Goal: Transaction & Acquisition: Purchase product/service

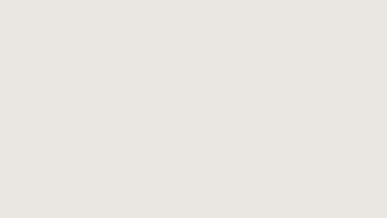
select select
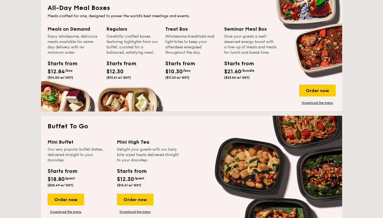
scroll to position [246, 0]
click at [308, 90] on div "Order now" at bounding box center [317, 91] width 37 height 12
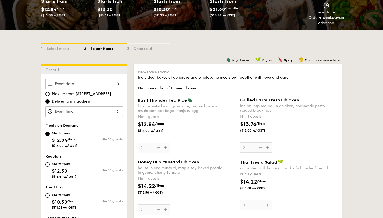
scroll to position [87, 0]
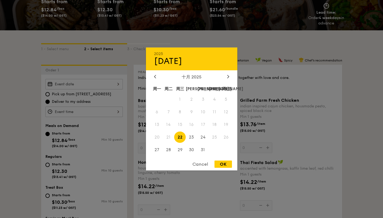
click at [113, 86] on div "2025 Oct [DATE] 周二 周三 周四 周五 周六 周日 1 2 3 4 5 6 7 8 9 10 11 12 13 14 15 16 17 18 …" at bounding box center [83, 84] width 77 height 10
click at [203, 138] on span "24" at bounding box center [203, 137] width 12 height 12
click at [203, 125] on span "17" at bounding box center [203, 125] width 12 height 12
click at [198, 165] on div "Cancel" at bounding box center [200, 164] width 26 height 7
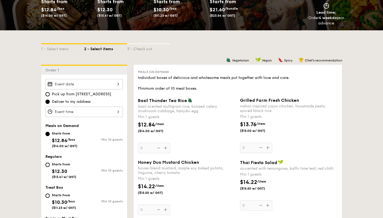
click at [63, 111] on div at bounding box center [83, 112] width 77 height 10
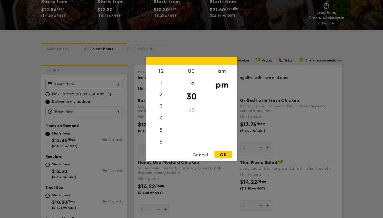
scroll to position [24, 0]
click at [66, 110] on div at bounding box center [191, 109] width 383 height 218
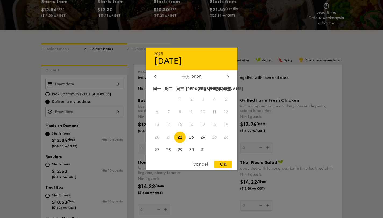
click at [82, 88] on div "2025 Oct [DATE] 周二 周三 周四 周五 周六 周日 1 2 3 4 5 6 7 8 9 10 11 12 13 14 15 16 17 18 …" at bounding box center [83, 84] width 77 height 10
click at [118, 86] on div at bounding box center [191, 109] width 383 height 218
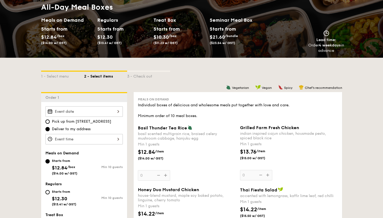
scroll to position [77, 0]
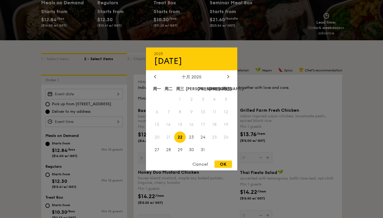
click at [78, 91] on div "2025 Oct [DATE] 周二 周三 周四 周五 周六 周日 1 2 3 4 5 6 7 8 9 10 11 12 13 14 15 16 17 18 …" at bounding box center [83, 94] width 77 height 10
click at [194, 162] on div "Cancel" at bounding box center [200, 164] width 26 height 7
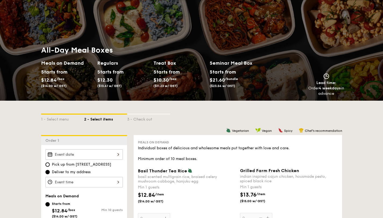
scroll to position [0, 0]
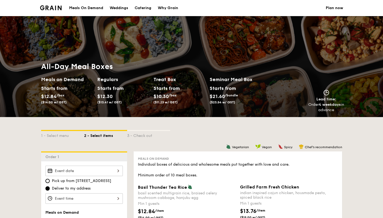
click at [86, 10] on div "Meals On Demand" at bounding box center [86, 8] width 34 height 16
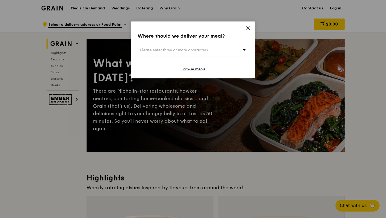
scroll to position [3, 0]
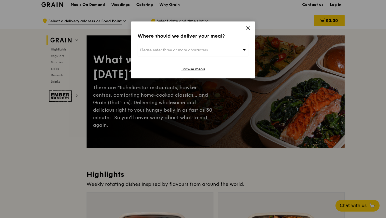
click at [183, 52] on span "Please enter three or more characters" at bounding box center [174, 50] width 68 height 5
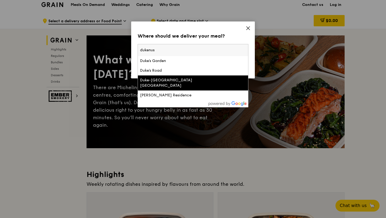
type input "dukenus"
click at [173, 82] on div "Duke-nus Graduate Medical School Singapore" at bounding box center [179, 83] width 79 height 11
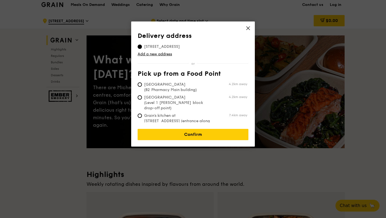
click at [184, 71] on th "Pick up from a Food Point" at bounding box center [192, 75] width 111 height 10
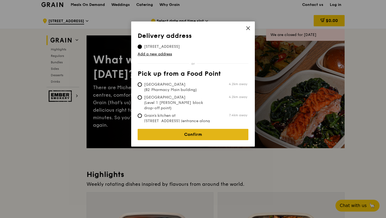
click at [185, 133] on link "Confirm" at bounding box center [192, 134] width 111 height 11
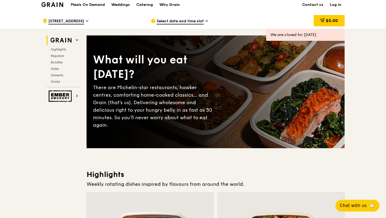
scroll to position [14, 0]
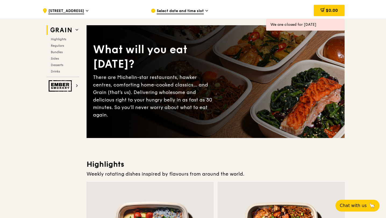
click at [204, 14] on div "Select date and time slot" at bounding box center [201, 11] width 100 height 16
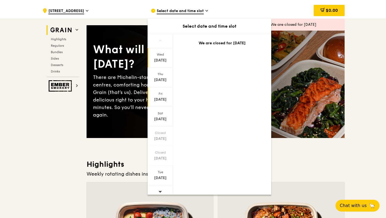
click at [158, 99] on div "Oct 17" at bounding box center [160, 99] width 24 height 5
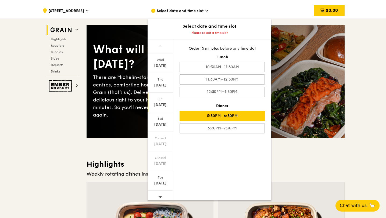
click at [203, 118] on div "5:30PM–6:30PM" at bounding box center [221, 116] width 85 height 10
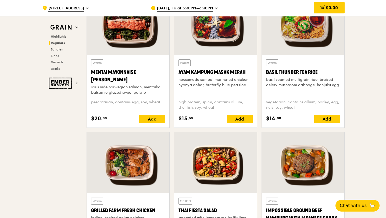
scroll to position [497, 0]
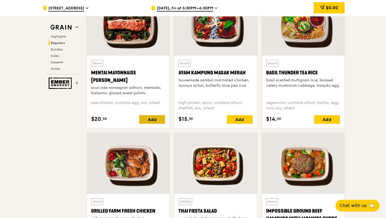
click at [147, 119] on div "Add" at bounding box center [152, 119] width 26 height 9
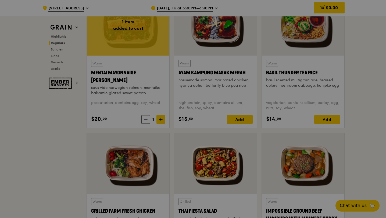
click at [161, 117] on div at bounding box center [193, 109] width 386 height 218
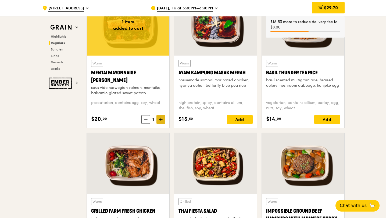
click at [161, 120] on icon at bounding box center [161, 120] width 4 height 4
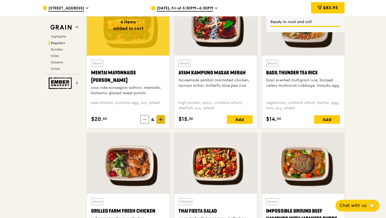
click at [161, 120] on icon at bounding box center [161, 120] width 4 height 4
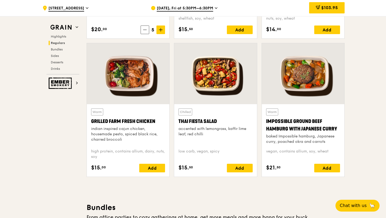
scroll to position [589, 0]
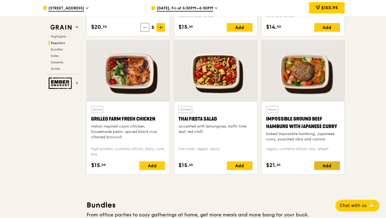
click at [328, 163] on div "Add" at bounding box center [327, 165] width 26 height 9
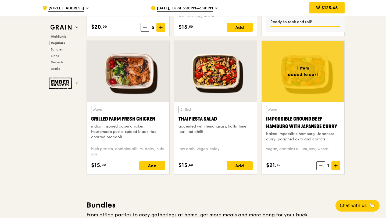
click at [336, 164] on icon at bounding box center [336, 166] width 4 height 4
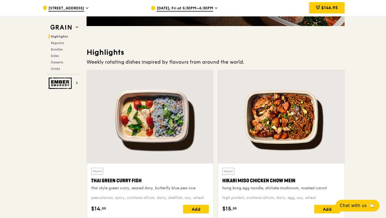
scroll to position [126, 0]
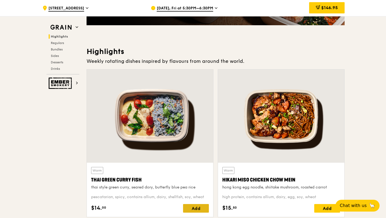
click at [204, 205] on div "Add" at bounding box center [196, 208] width 26 height 9
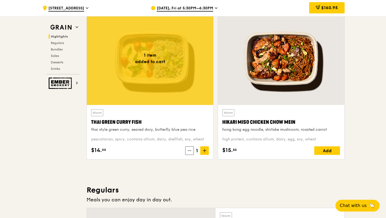
scroll to position [186, 0]
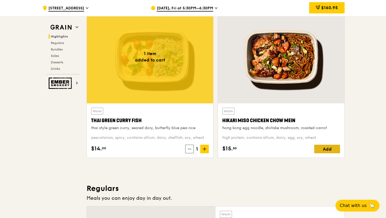
click at [327, 149] on div "Add" at bounding box center [327, 149] width 26 height 9
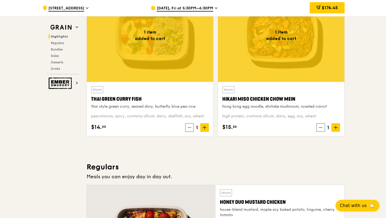
scroll to position [207, 0]
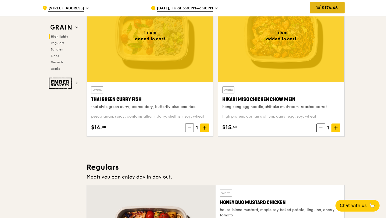
click at [324, 6] on span "$176.45" at bounding box center [329, 7] width 16 height 5
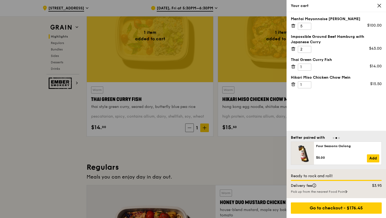
click at [251, 135] on div at bounding box center [193, 109] width 386 height 218
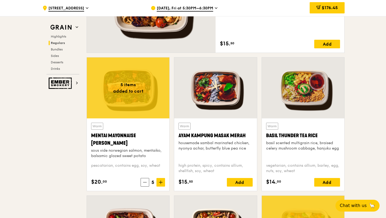
scroll to position [432, 0]
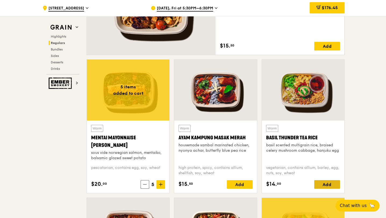
click at [331, 184] on div "Add" at bounding box center [327, 184] width 26 height 9
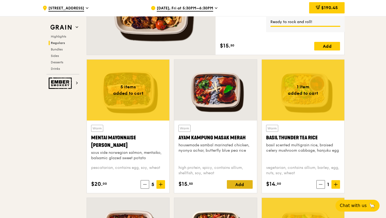
click at [234, 186] on div "Add" at bounding box center [240, 184] width 26 height 9
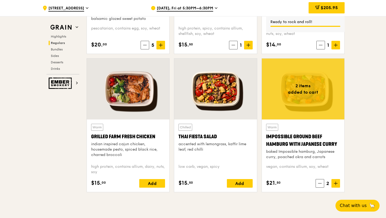
scroll to position [573, 0]
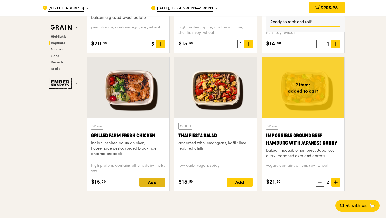
click at [165, 183] on div "Add" at bounding box center [152, 182] width 26 height 9
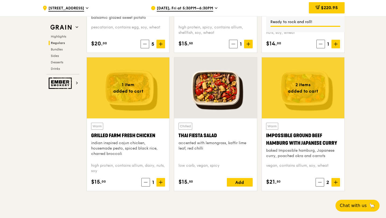
click at [242, 183] on div "Add" at bounding box center [240, 182] width 26 height 9
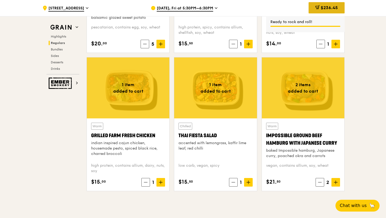
click at [327, 8] on span "$236.45" at bounding box center [328, 7] width 17 height 5
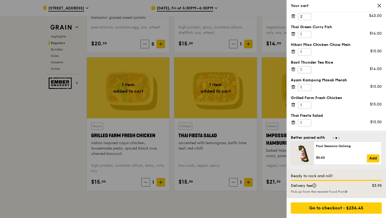
scroll to position [581, 0]
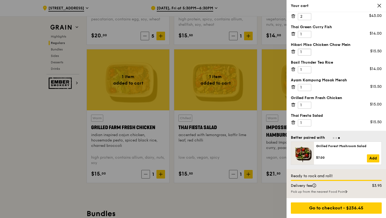
click at [302, 53] on input "1" at bounding box center [304, 52] width 13 height 7
type input "5"
click at [301, 70] on input "1" at bounding box center [304, 69] width 13 height 7
type input "5"
click at [302, 87] on input "1" at bounding box center [304, 87] width 13 height 7
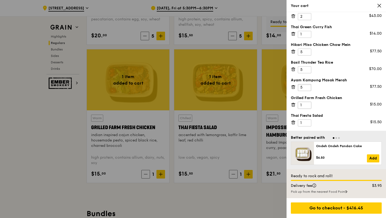
type input "5"
click at [303, 105] on input "1" at bounding box center [304, 105] width 13 height 7
type input "5"
click at [302, 123] on input "1" at bounding box center [304, 122] width 13 height 7
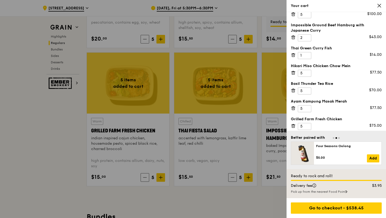
scroll to position [8, 0]
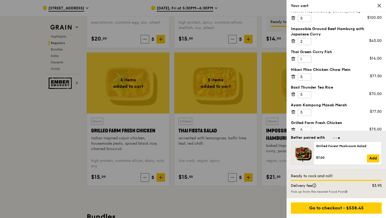
type input "5"
click at [302, 59] on input "1" at bounding box center [304, 59] width 13 height 7
click at [307, 57] on input "3" at bounding box center [304, 59] width 13 height 7
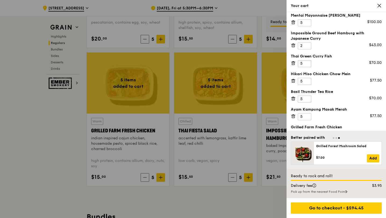
scroll to position [5, 0]
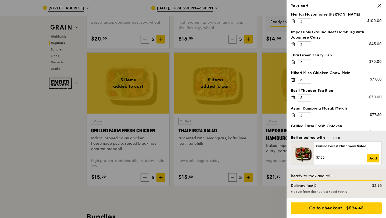
click at [306, 63] on input "4" at bounding box center [304, 62] width 13 height 7
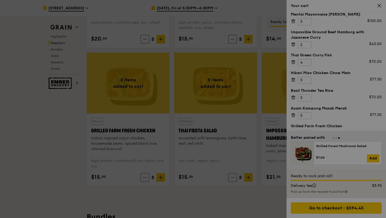
click at [306, 63] on div at bounding box center [193, 109] width 386 height 218
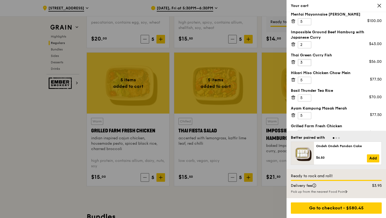
click at [306, 64] on input "3" at bounding box center [304, 62] width 13 height 7
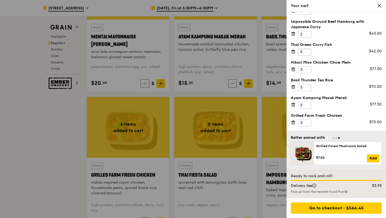
scroll to position [0, 0]
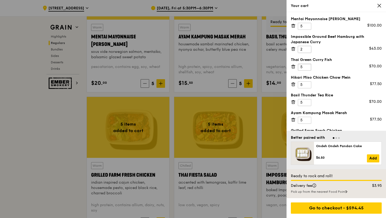
type input "5"
type input "3"
click at [307, 47] on input "3" at bounding box center [304, 49] width 13 height 7
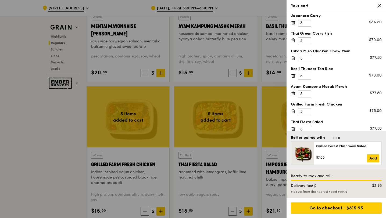
scroll to position [33, 0]
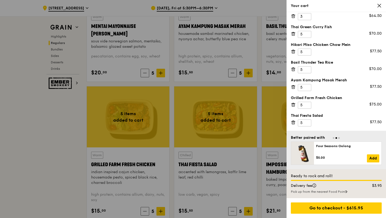
click at [322, 92] on div "Mentai Mayonnaise Aburi Salmon 5 $100.00 Impossible Ground Beef Hamburg with Ja…" at bounding box center [335, 71] width 99 height 119
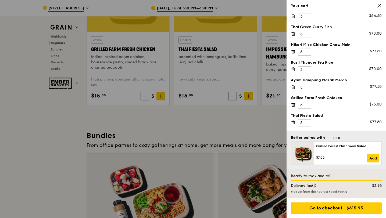
scroll to position [697, 0]
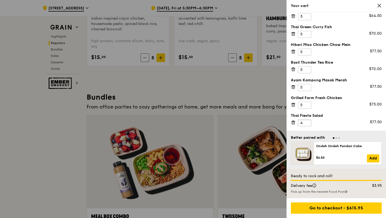
click at [307, 124] on input "4" at bounding box center [304, 122] width 13 height 7
click at [307, 124] on input "3" at bounding box center [304, 122] width 13 height 7
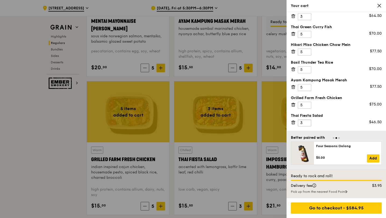
scroll to position [549, 0]
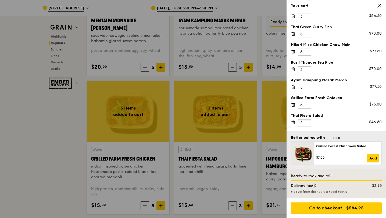
click at [306, 125] on input "2" at bounding box center [304, 122] width 13 height 7
click at [306, 125] on input "1" at bounding box center [304, 122] width 13 height 7
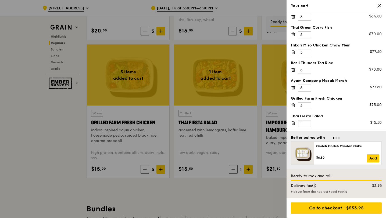
scroll to position [33, 0]
type input "2"
click at [307, 122] on input "2" at bounding box center [304, 122] width 13 height 7
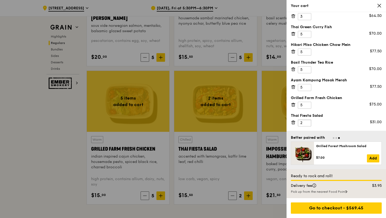
scroll to position [0, 0]
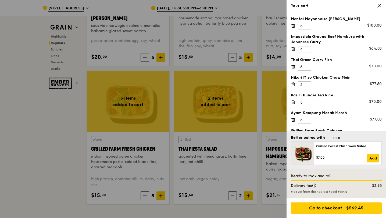
click at [307, 48] on input "4" at bounding box center [304, 49] width 13 height 7
type input "5"
click at [307, 48] on input "5" at bounding box center [304, 49] width 13 height 7
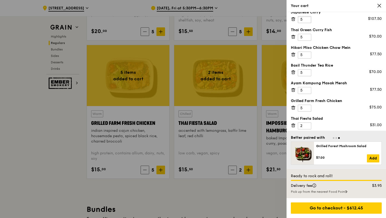
scroll to position [33, 0]
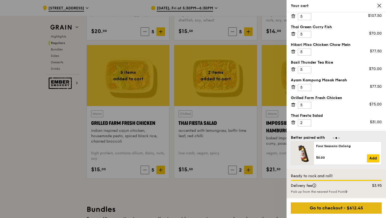
click at [360, 209] on div "Go to checkout - $612.45" at bounding box center [336, 207] width 91 height 11
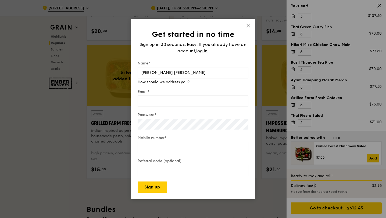
type input "Jun Shen Wang"
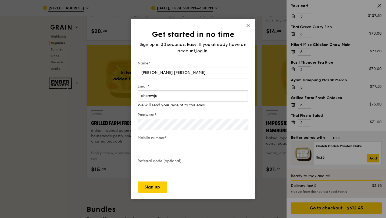
type input "ehernwj"
type input "e1347872@u.nus.edu"
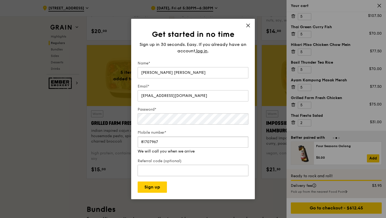
type input "81707967"
click at [146, 174] on div "Referral code (optional) Enter your referral code here" at bounding box center [192, 165] width 111 height 24
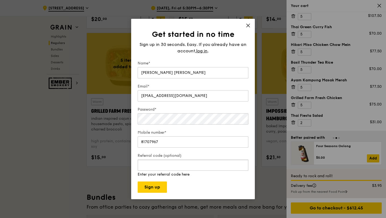
scroll to position [600, 0]
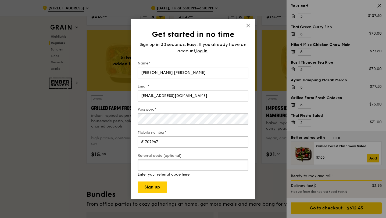
paste input "RF277205"
type input "RF277205"
click at [161, 186] on button "Sign up" at bounding box center [151, 187] width 29 height 11
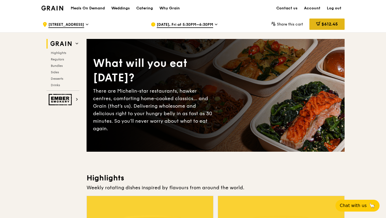
click at [321, 26] on span "$612.45" at bounding box center [329, 23] width 16 height 5
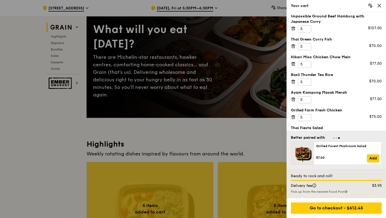
scroll to position [20, 0]
click at [307, 63] on input "6" at bounding box center [304, 64] width 13 height 7
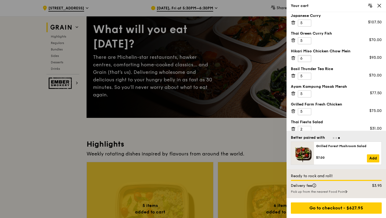
scroll to position [27, 0]
type input "5"
click at [305, 60] on input "5" at bounding box center [304, 58] width 13 height 7
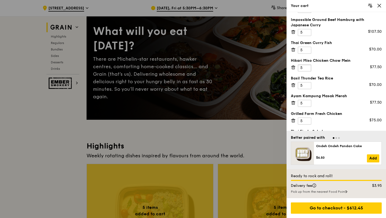
scroll to position [33, 0]
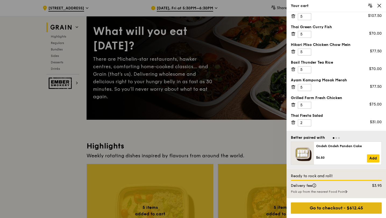
click at [329, 210] on div "Go to checkout - $612.45" at bounding box center [336, 207] width 91 height 11
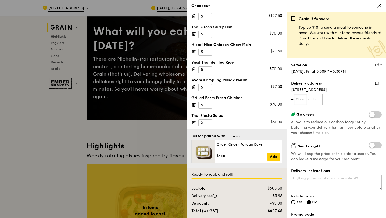
click at [301, 98] on input "text" at bounding box center [300, 99] width 14 height 11
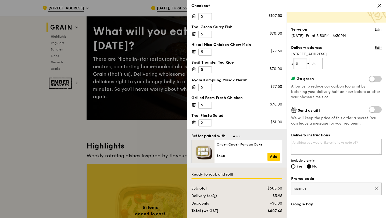
scroll to position [36, 0]
type input "3"
click at [315, 150] on textarea "Delivery instructions" at bounding box center [336, 147] width 90 height 16
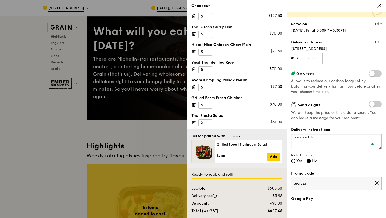
scroll to position [0, 0]
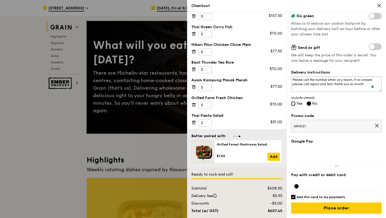
type textarea "Please call the number when you reach, if no answer please call again and text,…"
click at [299, 106] on span "Yes" at bounding box center [299, 103] width 6 height 5
click at [295, 106] on input "Yes" at bounding box center [293, 104] width 4 height 4
radio input "true"
radio input "false"
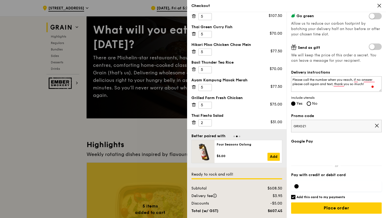
click at [311, 183] on div at bounding box center [336, 186] width 90 height 11
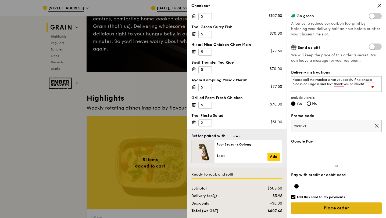
scroll to position [80, 0]
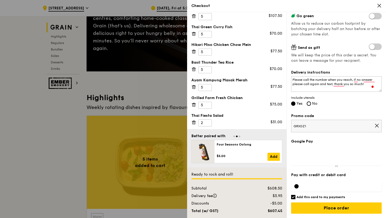
click at [324, 199] on h6 "Add this card to my payments" at bounding box center [320, 197] width 49 height 4
click at [295, 199] on input "Add this card to my payments" at bounding box center [293, 197] width 4 height 4
click at [324, 198] on h6 "Add this card to my payments" at bounding box center [320, 197] width 49 height 4
click at [295, 198] on input "Add this card to my payments" at bounding box center [293, 197] width 4 height 4
click at [325, 197] on h6 "Add this card to my payments" at bounding box center [320, 197] width 49 height 4
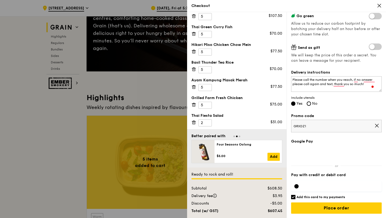
click at [295, 197] on input "Add this card to my payments" at bounding box center [293, 197] width 4 height 4
checkbox input "false"
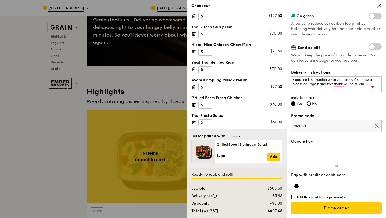
scroll to position [87, 0]
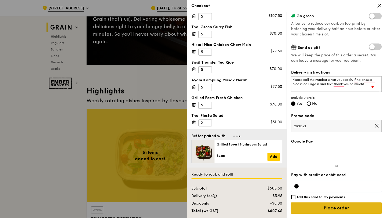
click at [327, 208] on input "Place order" at bounding box center [336, 207] width 90 height 11
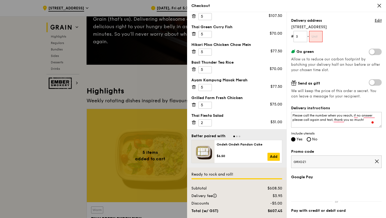
scroll to position [62, 0]
click at [317, 36] on input "text" at bounding box center [316, 36] width 14 height 11
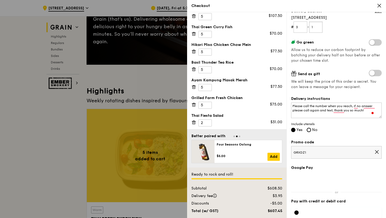
scroll to position [99, 0]
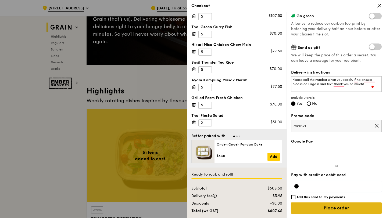
type input "1"
click at [318, 210] on input "Place order" at bounding box center [336, 207] width 90 height 11
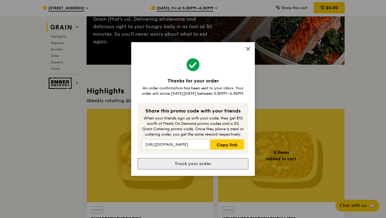
click at [178, 168] on link "Track your order" at bounding box center [192, 163] width 111 height 11
